Goal: Book appointment/travel/reservation

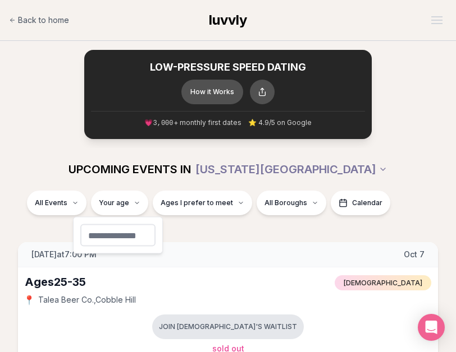
type input "**"
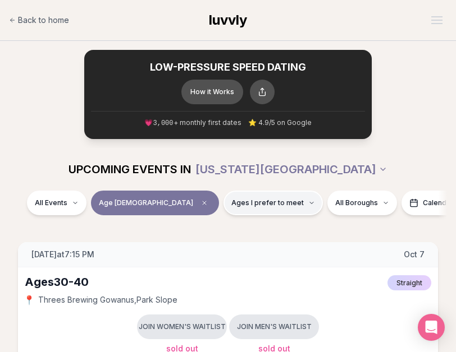
click at [231, 201] on span "Ages I prefer to meet" at bounding box center [267, 203] width 72 height 9
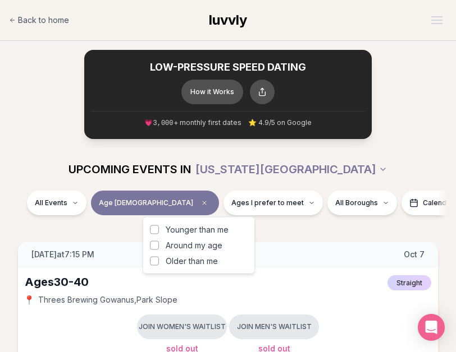
click at [156, 249] on button "Around my age" at bounding box center [154, 245] width 9 height 9
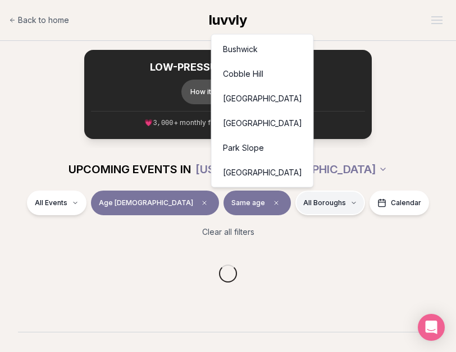
click at [249, 205] on html "Back to home luvvly LOW-PRESSURE SPEED DATING How it Works 💗 3,000 + monthly fi…" at bounding box center [228, 306] width 456 height 612
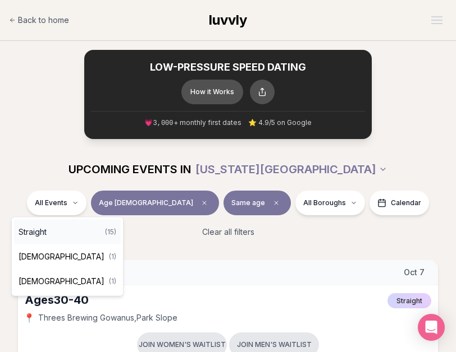
click at [58, 231] on div "Straight ( 15 )" at bounding box center [67, 232] width 107 height 25
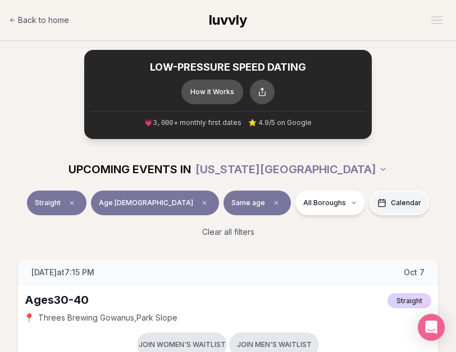
click at [361, 203] on span "Calendar" at bounding box center [406, 203] width 30 height 9
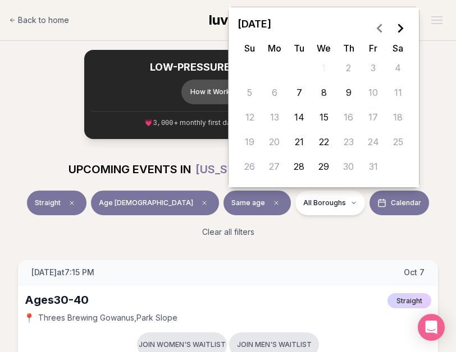
click at [312, 222] on div "Clear all filters" at bounding box center [228, 232] width 438 height 25
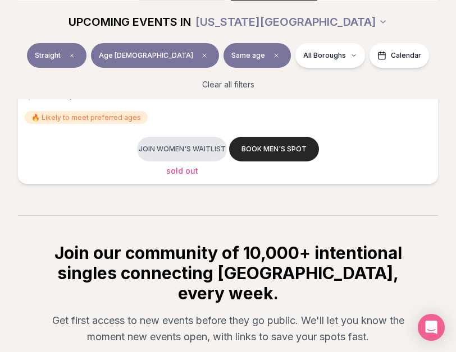
scroll to position [2306, 0]
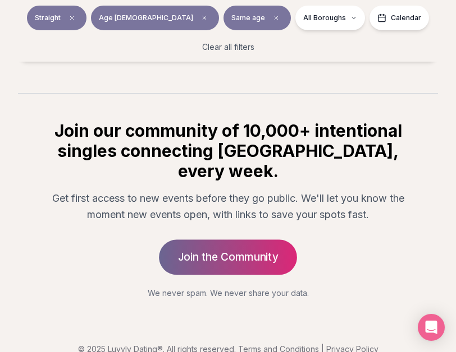
click at [235, 240] on link "Join the Community" at bounding box center [228, 257] width 138 height 35
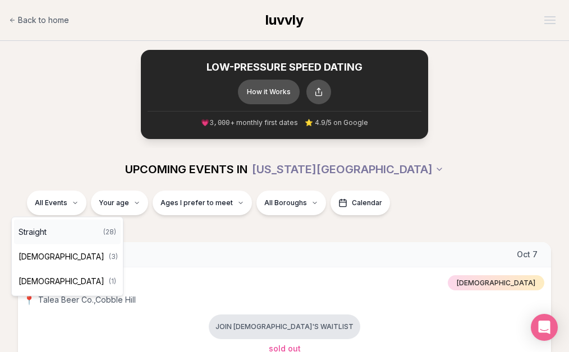
click at [56, 233] on div "Straight ( 28 )" at bounding box center [67, 232] width 107 height 25
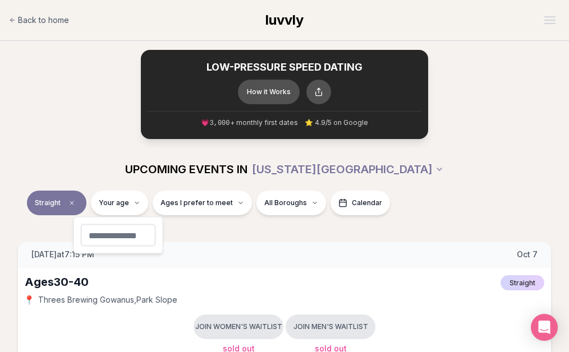
type input "**"
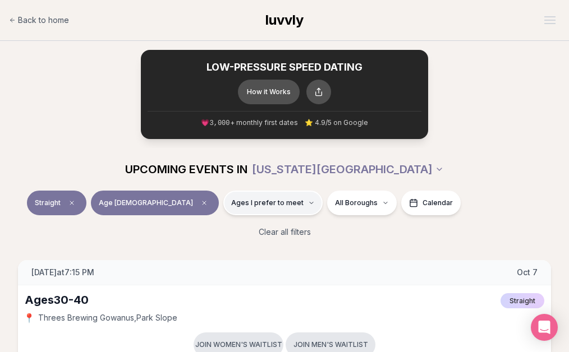
click at [231, 200] on span "Ages I prefer to meet" at bounding box center [267, 203] width 72 height 9
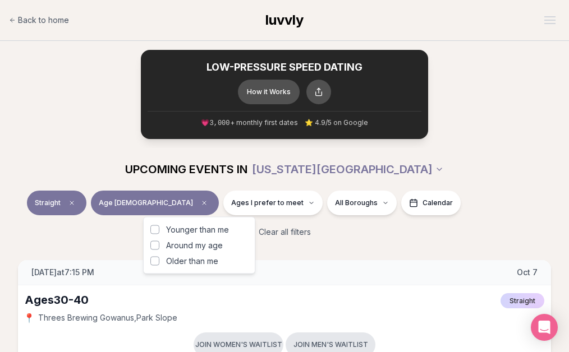
click at [154, 261] on button "Older than me" at bounding box center [154, 261] width 9 height 9
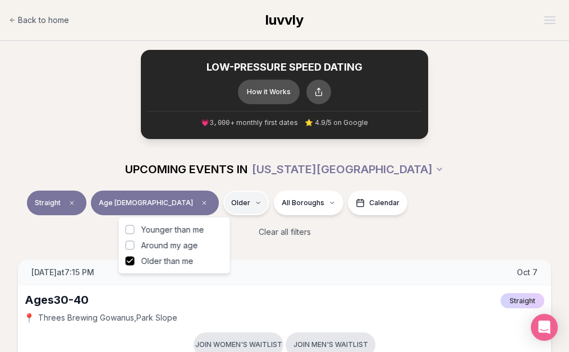
click at [231, 200] on span "Older" at bounding box center [240, 203] width 19 height 9
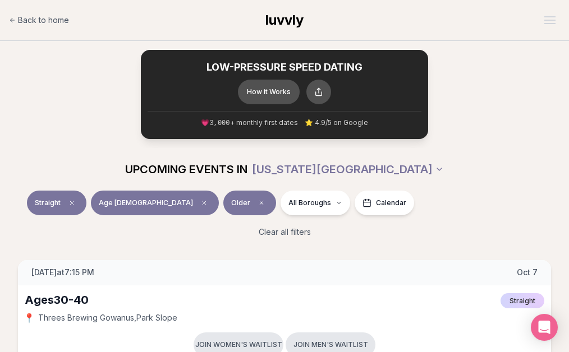
click at [231, 203] on span "Older" at bounding box center [240, 203] width 19 height 9
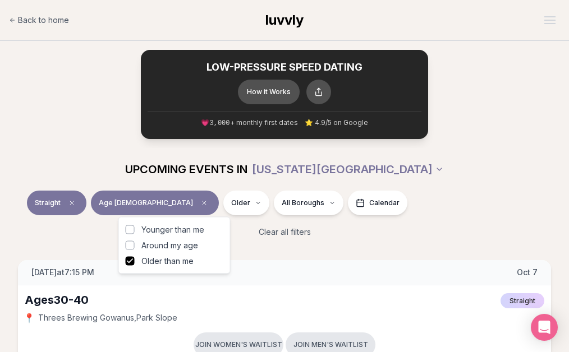
click at [130, 249] on button "Around my age" at bounding box center [130, 245] width 9 height 9
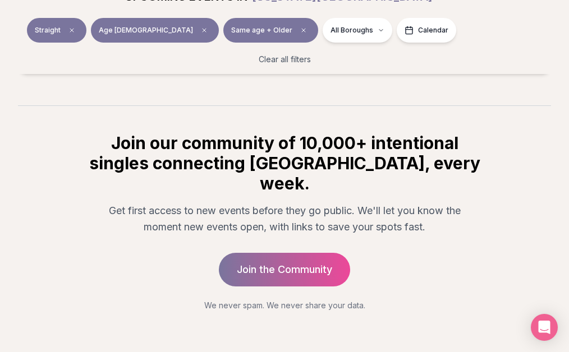
scroll to position [2294, 0]
